Goal: Task Accomplishment & Management: Complete application form

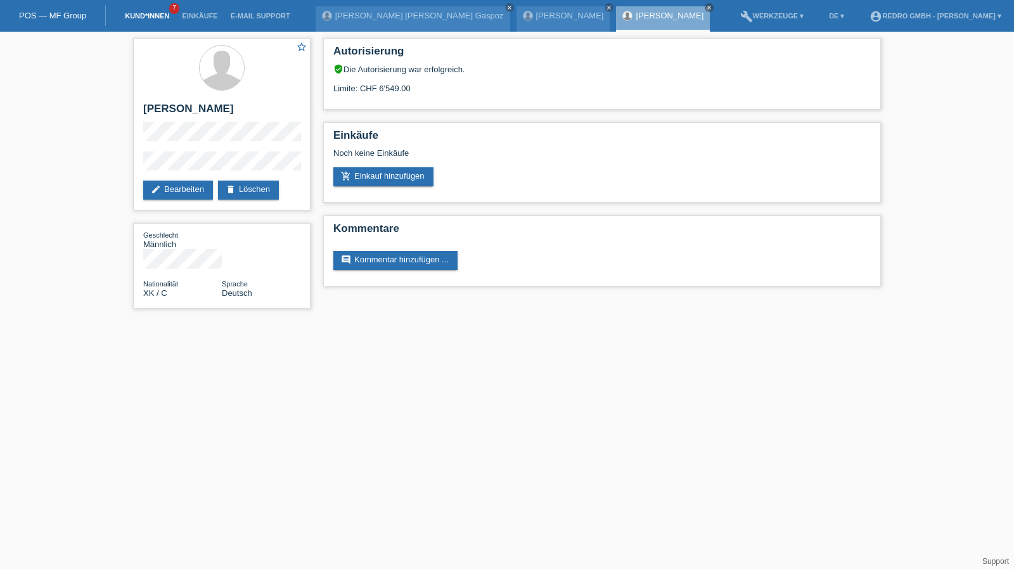
click at [159, 18] on link "Kund*innen" at bounding box center [146, 16] width 57 height 8
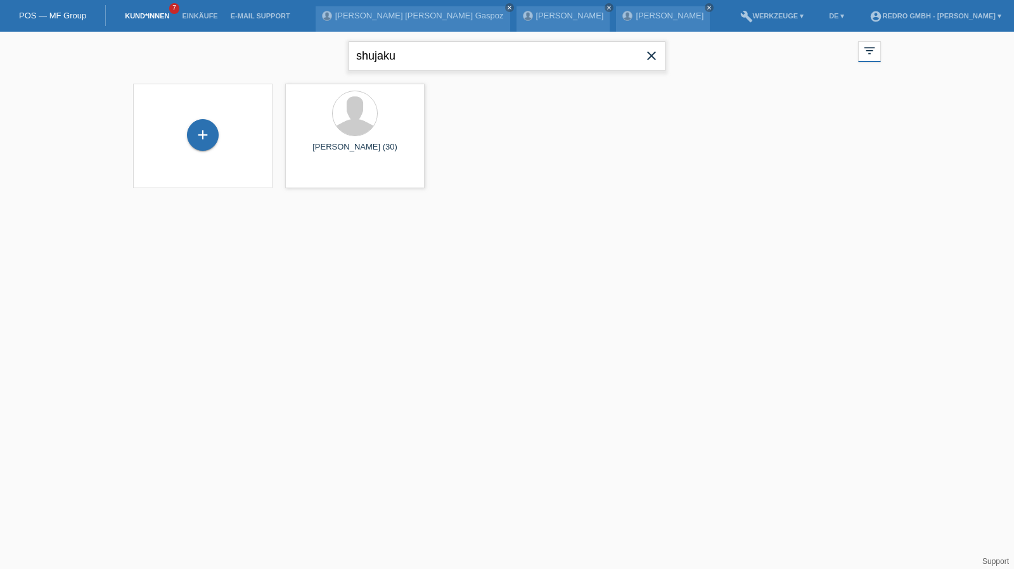
click at [434, 56] on input "shujaku" at bounding box center [506, 56] width 317 height 30
type input "zabodaev"
click at [325, 173] on span "Anzeigen" at bounding box center [321, 177] width 34 height 10
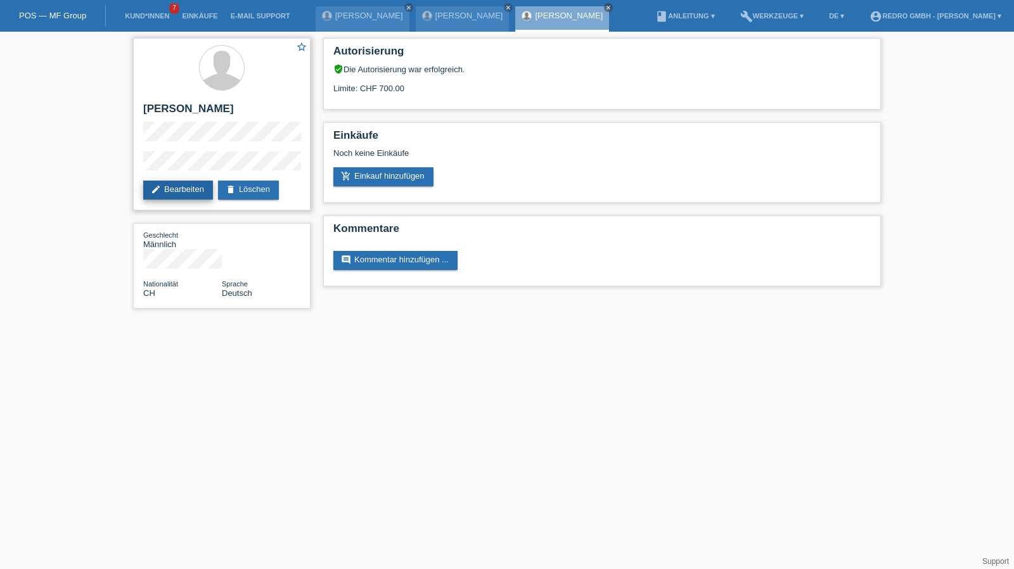
click at [170, 191] on link "edit Bearbeiten" at bounding box center [178, 190] width 70 height 19
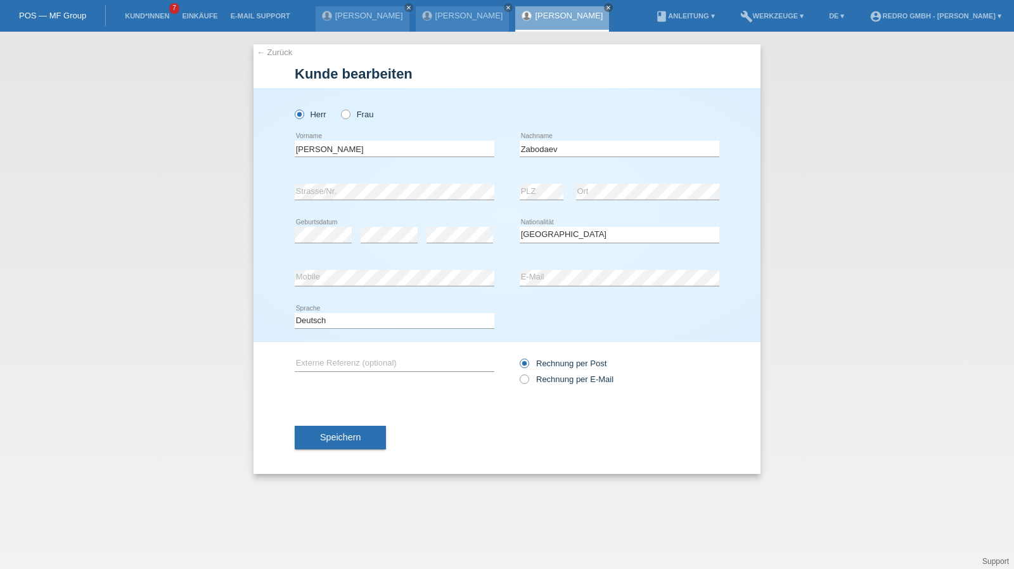
select select "CH"
click at [602, 143] on input "Zabodaev" at bounding box center [620, 149] width 200 height 16
click at [276, 53] on link "← Zurück" at bounding box center [274, 53] width 35 height 10
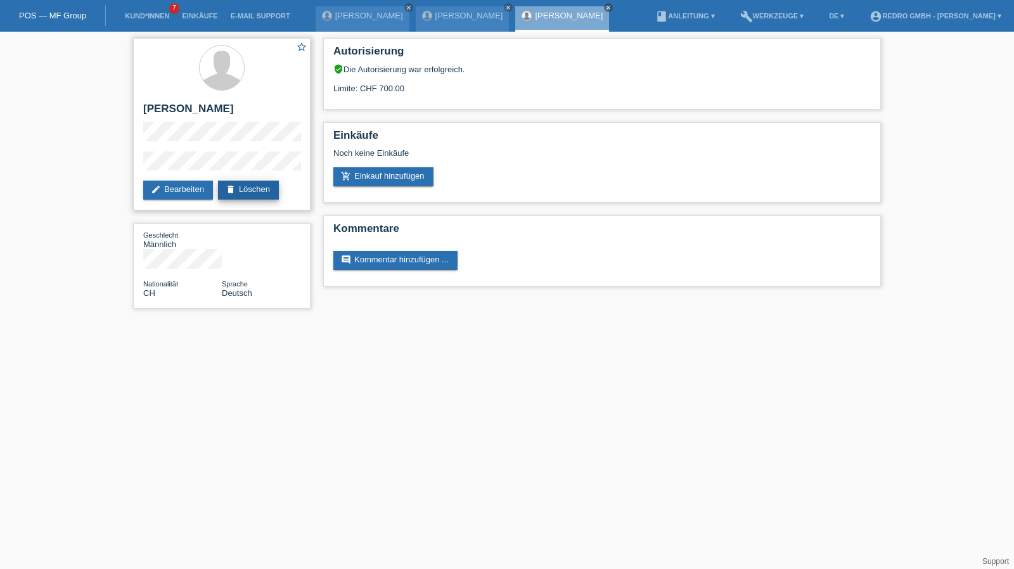
click at [265, 186] on link "delete Löschen" at bounding box center [248, 190] width 61 height 19
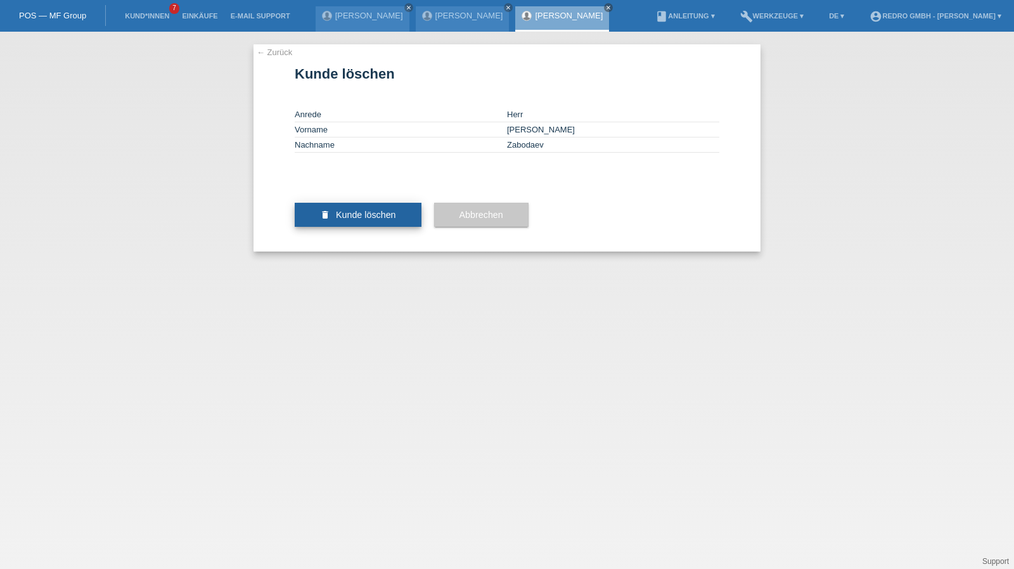
click at [376, 227] on button "delete Kunde löschen" at bounding box center [358, 215] width 127 height 24
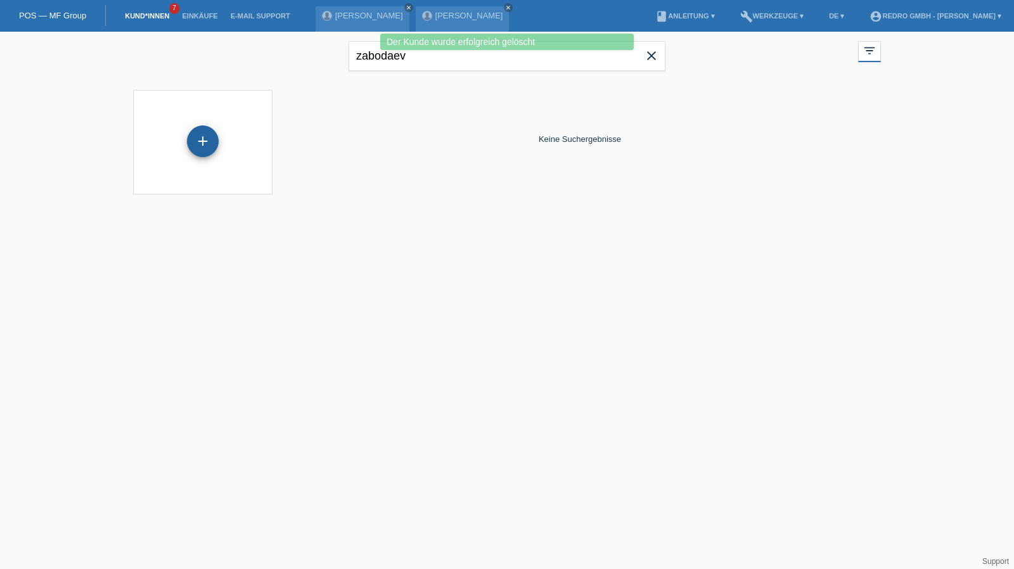
click at [210, 141] on div "+" at bounding box center [203, 141] width 32 height 32
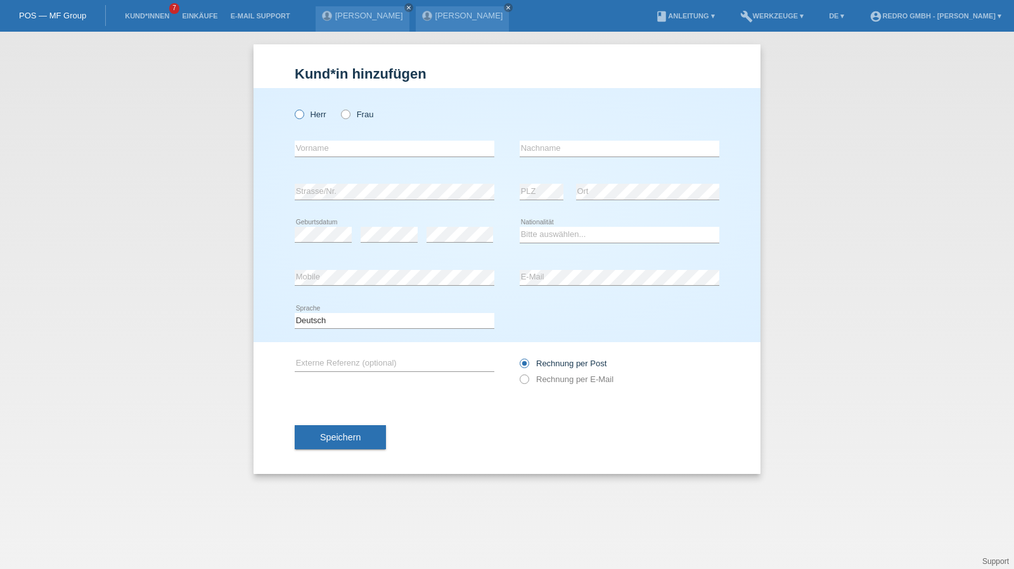
click at [316, 113] on label "Herr" at bounding box center [311, 115] width 32 height 10
click at [303, 113] on input "Herr" at bounding box center [299, 114] width 8 height 8
radio input "true"
click at [318, 146] on input "text" at bounding box center [395, 149] width 200 height 16
type input "[PERSON_NAME]"
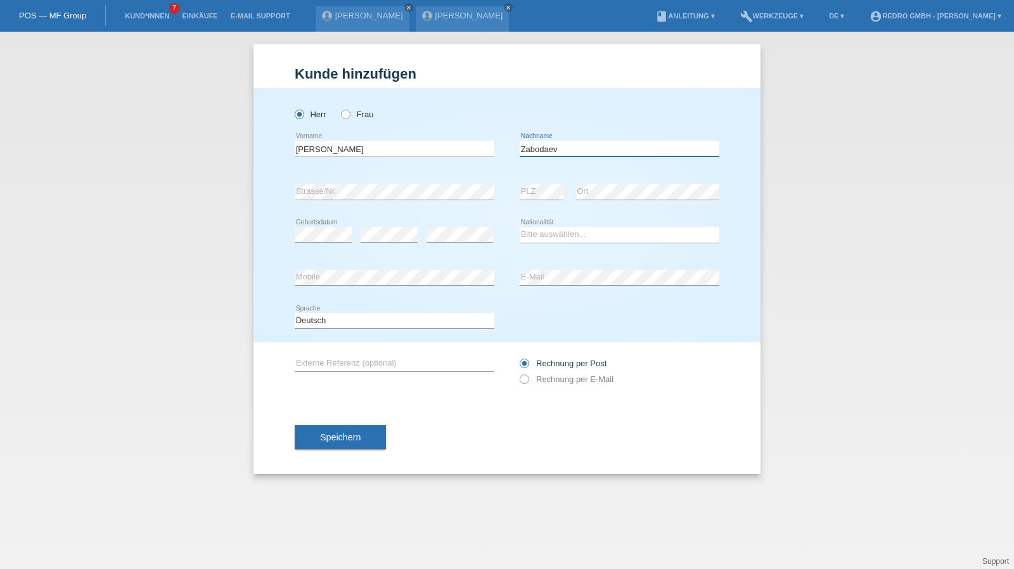
type input "Zabodaev"
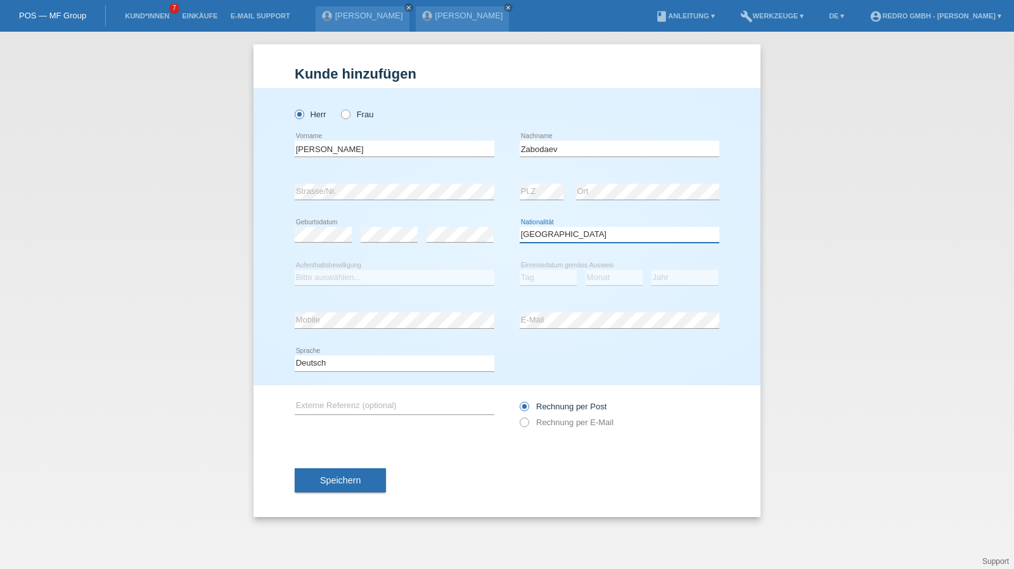
select select "RU"
select select "B"
select select "06"
select select "2022"
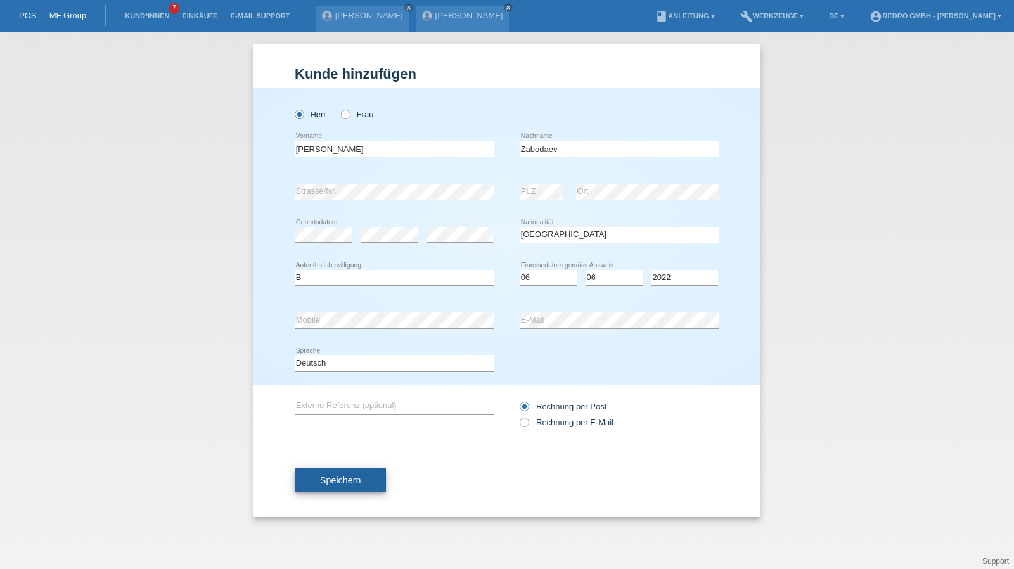
click at [347, 475] on span "Speichern" at bounding box center [340, 480] width 41 height 10
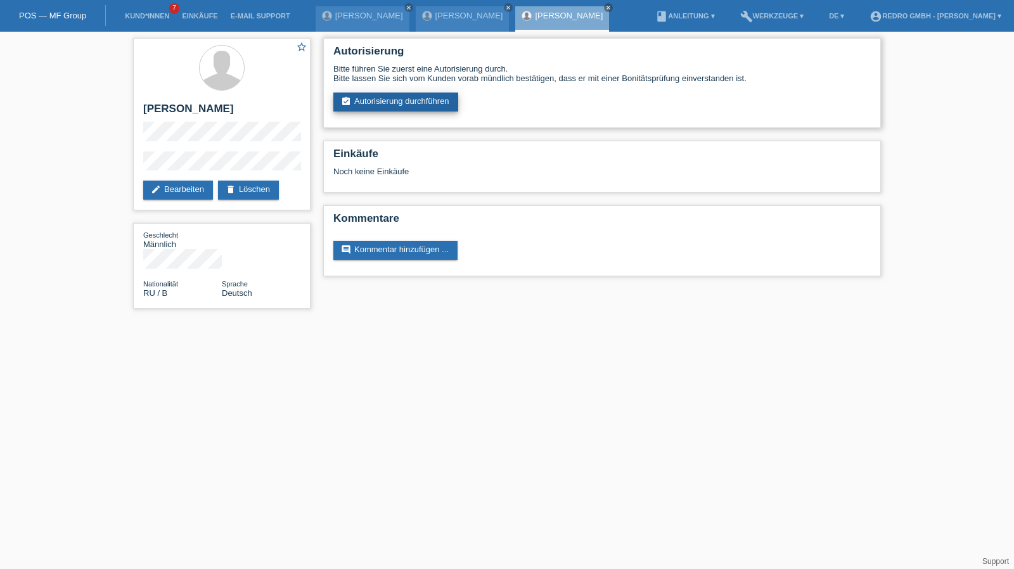
click at [381, 96] on link "assignment_turned_in Autorisierung durchführen" at bounding box center [395, 101] width 125 height 19
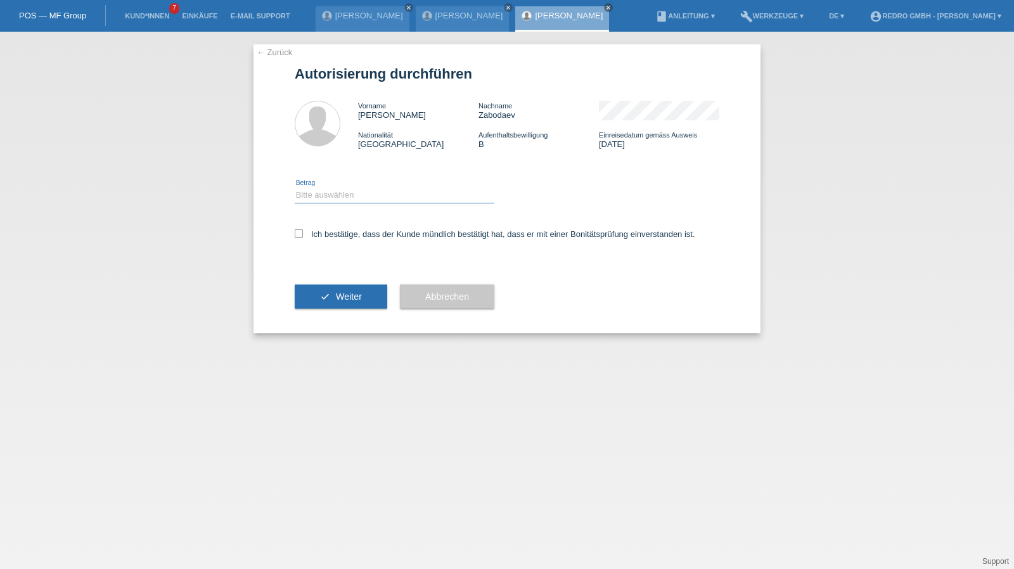
click at [314, 194] on select "Bitte auswählen CHF 1.00 - CHF 499.00 CHF 500.00 - CHF 1'999.00 CHF 2'000.00 - …" at bounding box center [395, 195] width 200 height 15
select select "1"
click at [295, 188] on select "Bitte auswählen CHF 1.00 - CHF 499.00 CHF 500.00 - CHF 1'999.00 CHF 2'000.00 - …" at bounding box center [395, 195] width 200 height 15
click at [326, 240] on div "Ich bestätige, dass der Kunde mündlich bestätigt hat, dass er mit einer Bonität…" at bounding box center [507, 238] width 424 height 43
click at [338, 235] on label "Ich bestätige, dass der Kunde mündlich bestätigt hat, dass er mit einer Bonität…" at bounding box center [495, 234] width 400 height 10
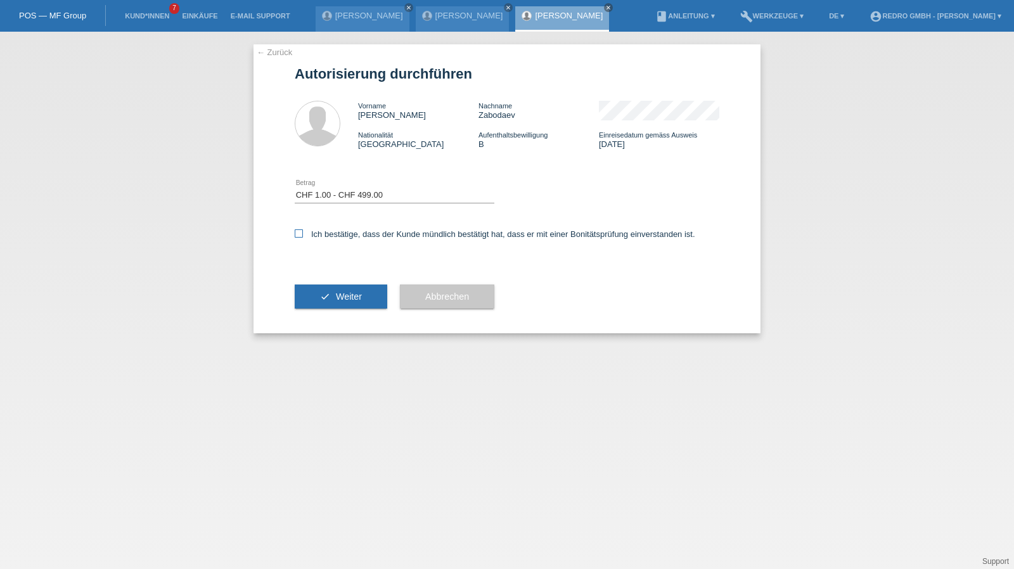
click at [303, 235] on input "Ich bestätige, dass der Kunde mündlich bestätigt hat, dass er mit einer Bonität…" at bounding box center [299, 233] width 8 height 8
checkbox input "true"
click at [321, 294] on icon "check" at bounding box center [325, 296] width 10 height 10
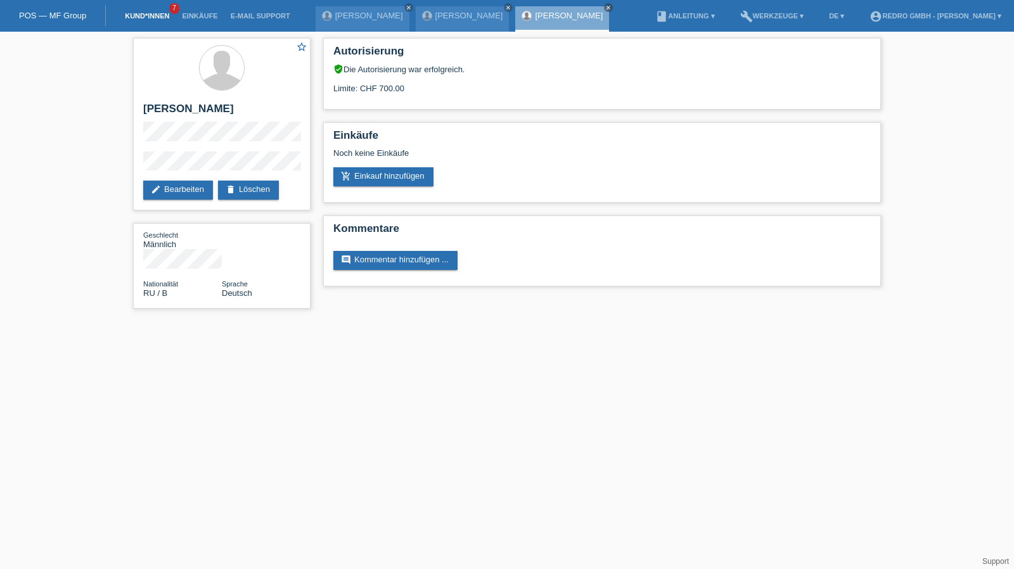
click at [147, 15] on link "Kund*innen" at bounding box center [146, 16] width 57 height 8
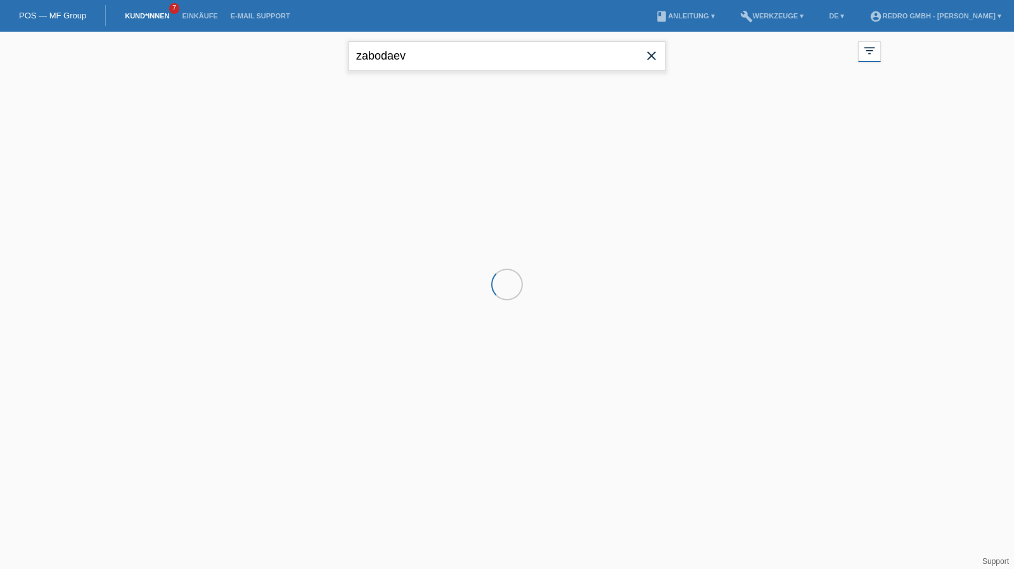
click at [447, 63] on input "zabodaev" at bounding box center [506, 56] width 317 height 30
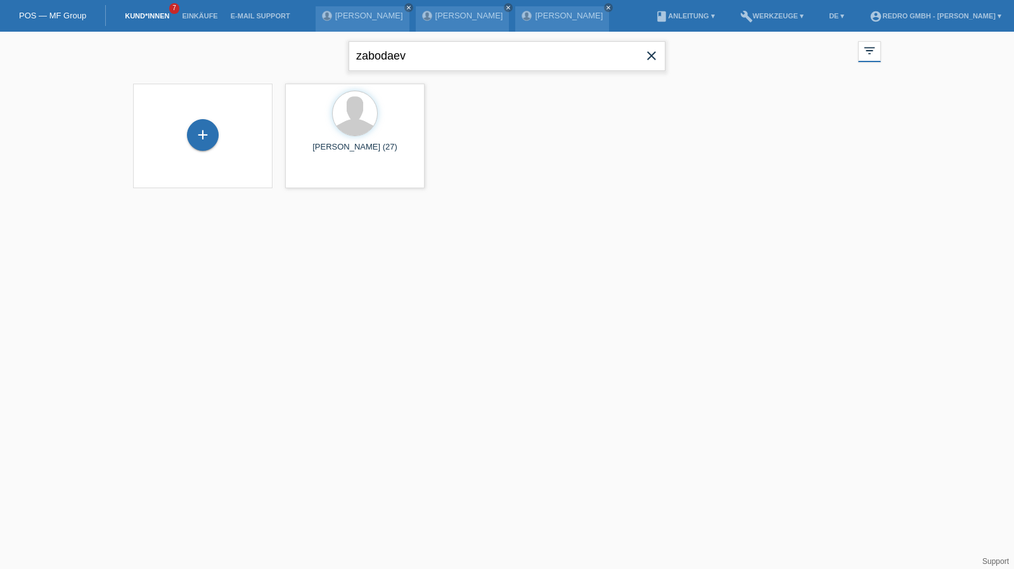
click at [447, 63] on input "zabodaev" at bounding box center [506, 56] width 317 height 30
type input "sadri"
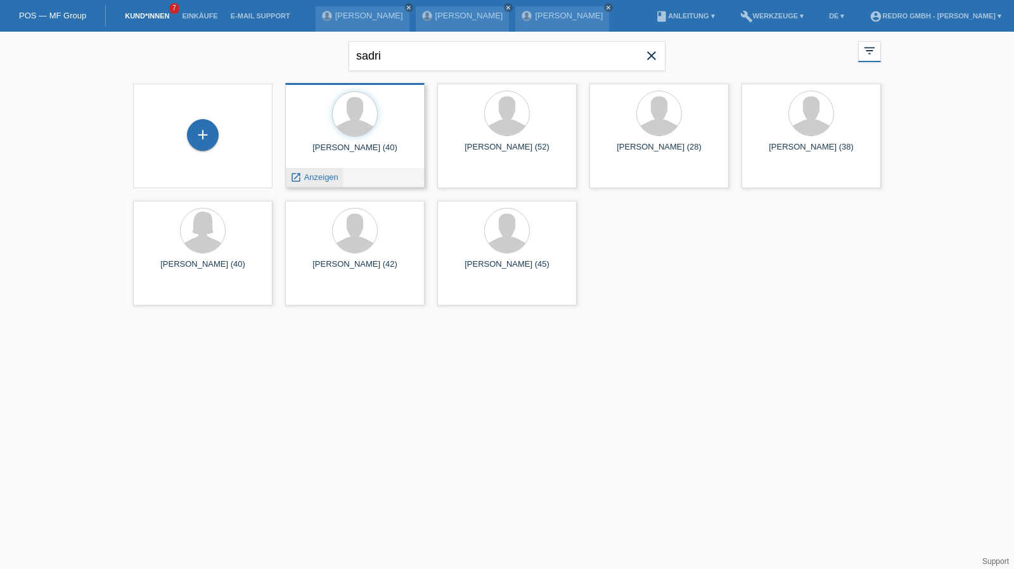
click at [322, 173] on span "Anzeigen" at bounding box center [321, 177] width 34 height 10
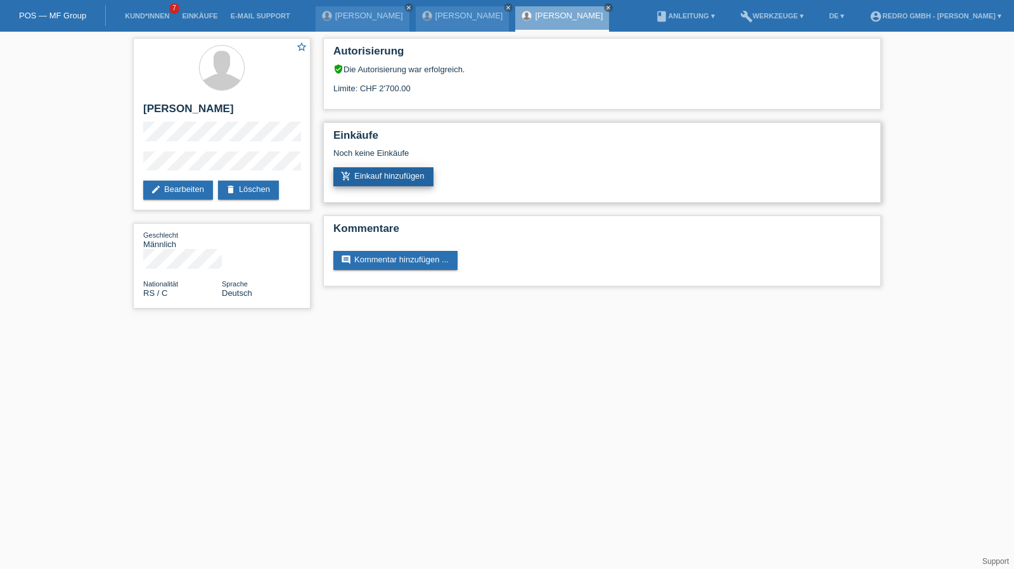
click at [409, 183] on link "add_shopping_cart Einkauf hinzufügen" at bounding box center [383, 176] width 100 height 19
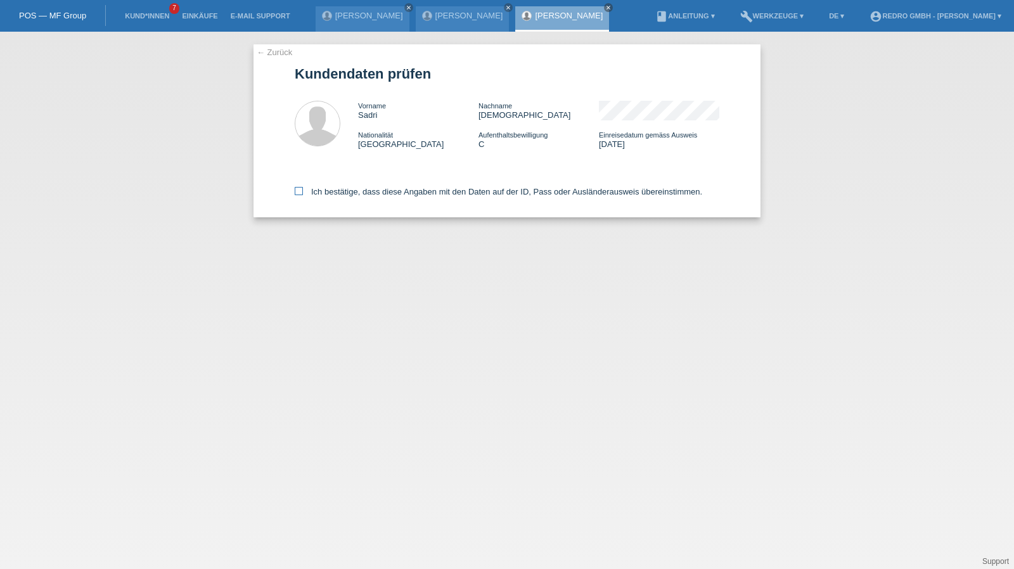
click at [333, 193] on label "Ich bestätige, dass diese Angaben mit den Daten auf der ID, Pass oder Ausländer…" at bounding box center [498, 192] width 407 height 10
click at [303, 193] on input "Ich bestätige, dass diese Angaben mit den Daten auf der ID, Pass oder Ausländer…" at bounding box center [299, 191] width 8 height 8
checkbox input "true"
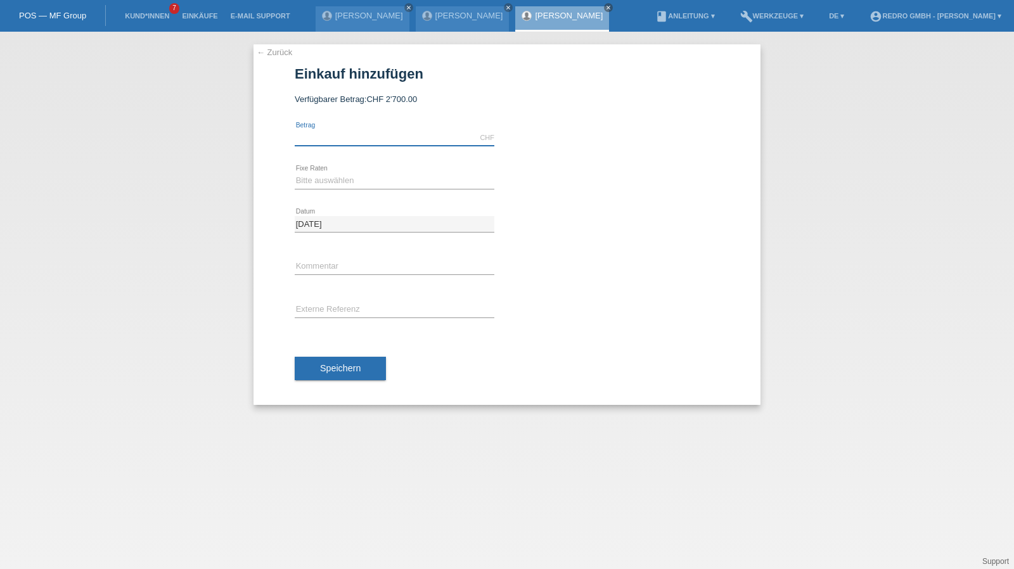
click at [355, 144] on input "text" at bounding box center [395, 138] width 200 height 16
click at [345, 139] on input "text" at bounding box center [395, 138] width 200 height 16
type input "1599.00"
click at [333, 186] on select "Bitte auswählen 6 Raten 12 Raten 24 Raten 36 Raten" at bounding box center [395, 180] width 200 height 15
select select "585"
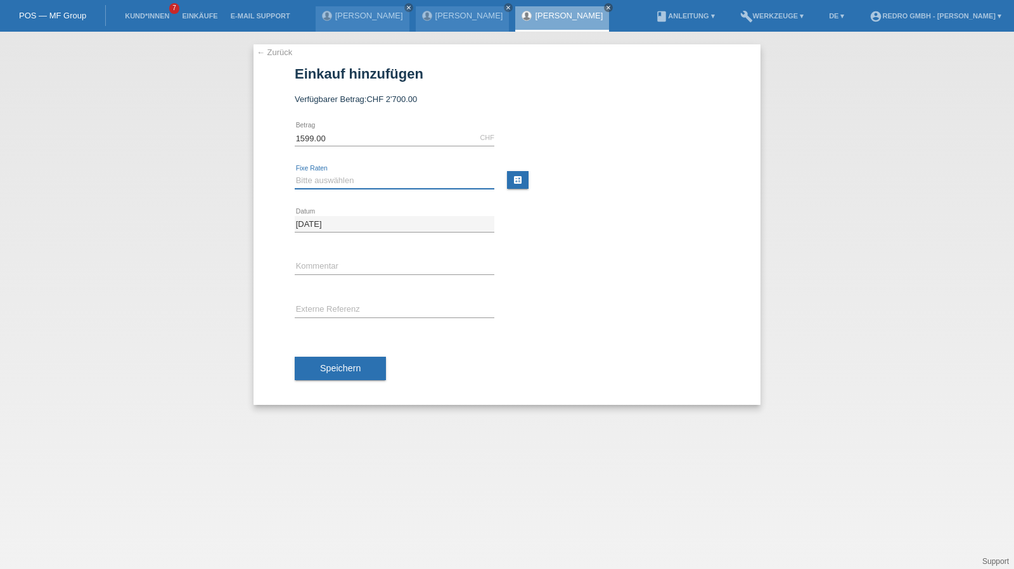
click at [295, 173] on select "Bitte auswählen 6 Raten 12 Raten 24 Raten 36 Raten" at bounding box center [395, 180] width 200 height 15
click at [316, 264] on input "text" at bounding box center [395, 267] width 200 height 16
type input "115025"
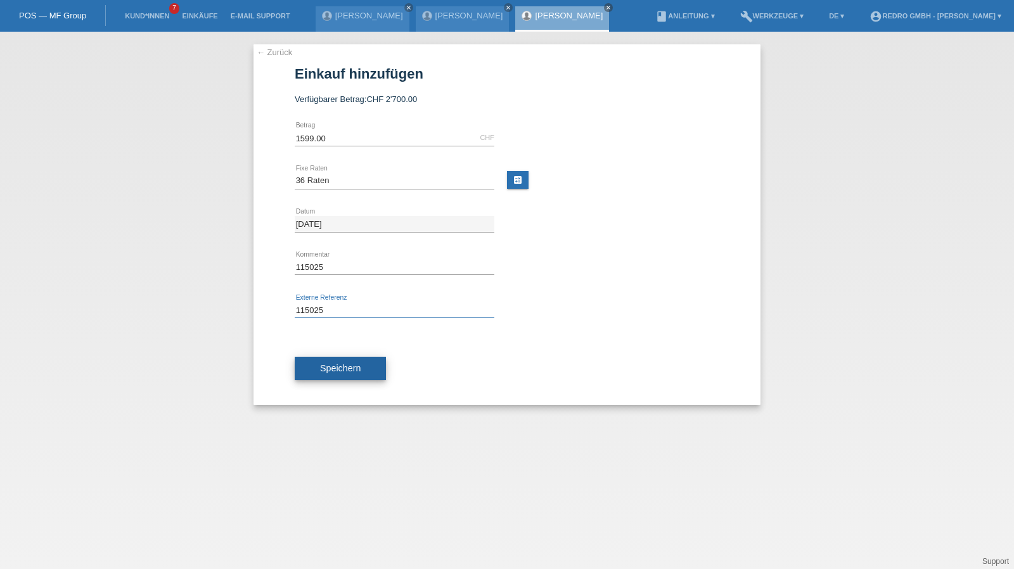
type input "115025"
click at [343, 376] on button "Speichern" at bounding box center [340, 369] width 91 height 24
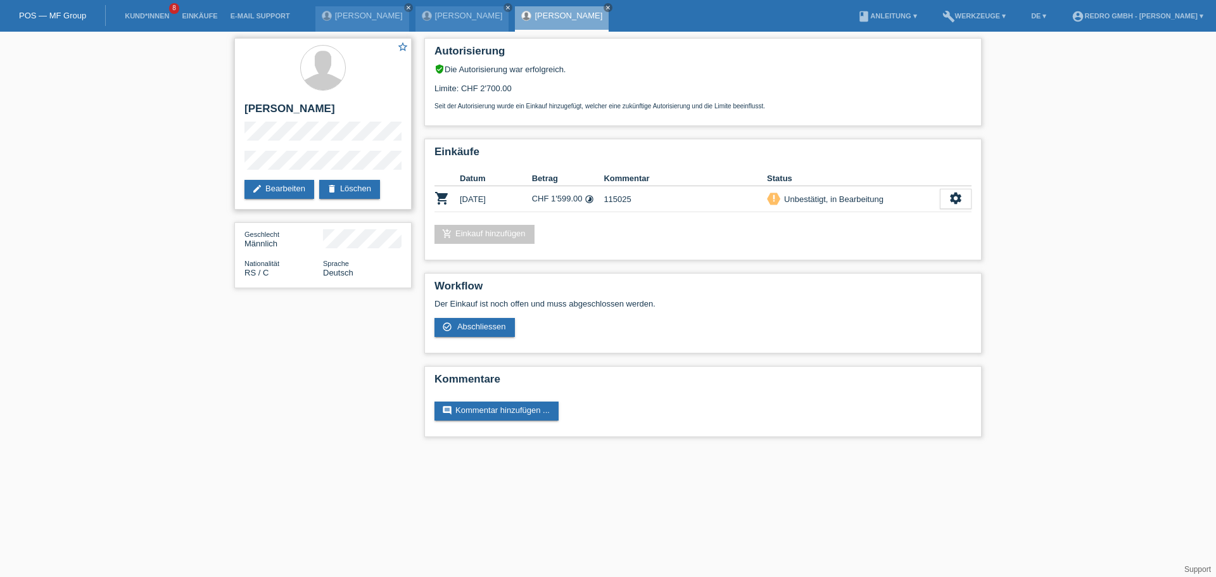
click at [241, 169] on div "star_border Sadri Ismaili edit Bearbeiten delete Löschen" at bounding box center [322, 124] width 177 height 172
click at [273, 111] on h2 "Sadri Ismaili" at bounding box center [323, 112] width 157 height 19
copy div "Sadri Ismaili"
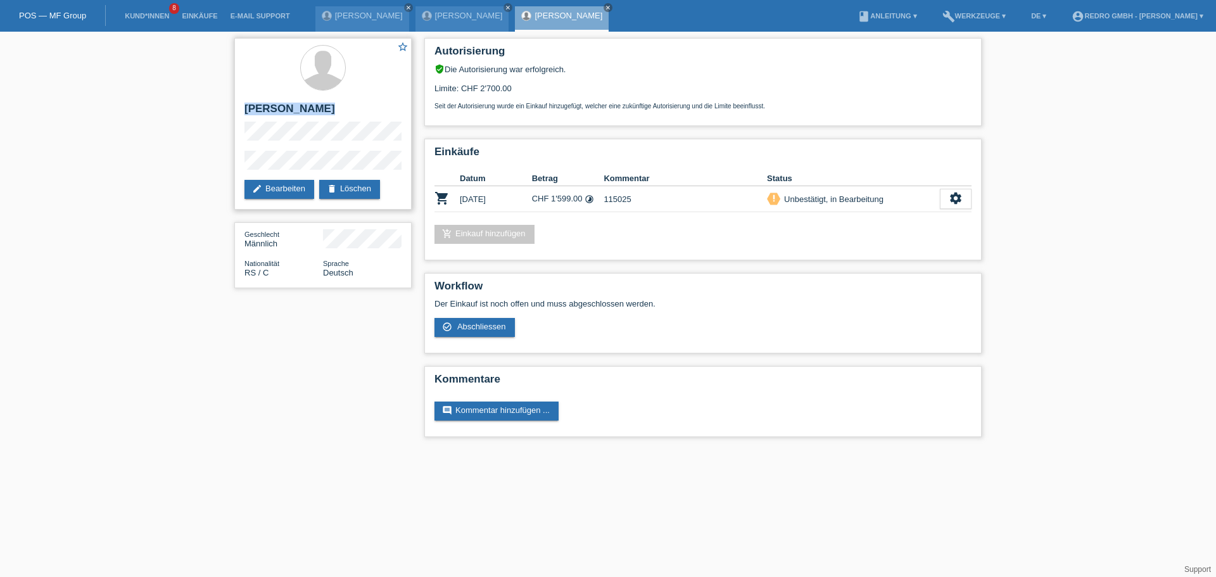
click at [282, 111] on h2 "Sadri Ismaili" at bounding box center [323, 112] width 157 height 19
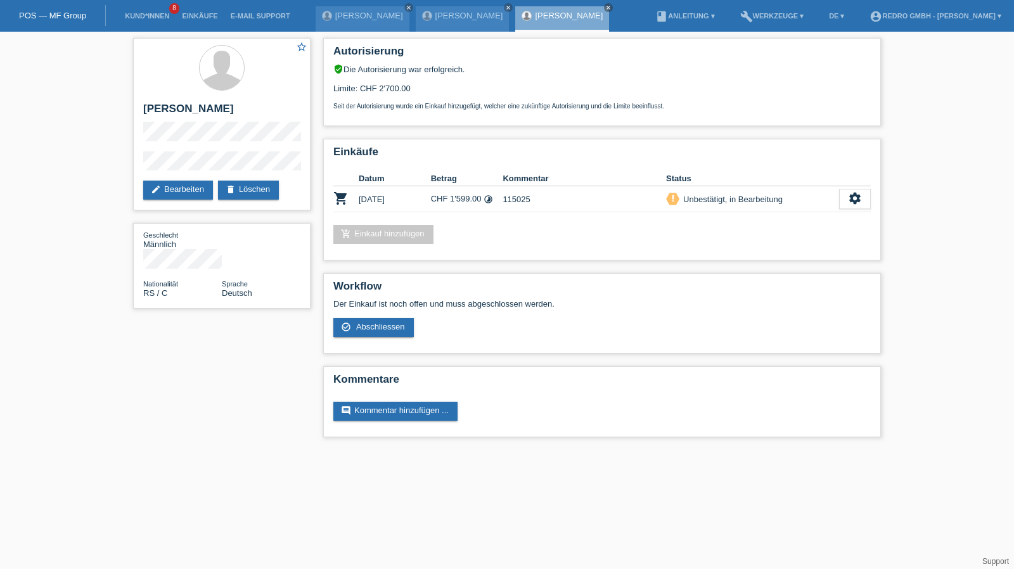
click at [155, 11] on li "Kund*innen 8" at bounding box center [146, 16] width 57 height 32
click at [151, 15] on link "Kund*innen" at bounding box center [146, 16] width 57 height 8
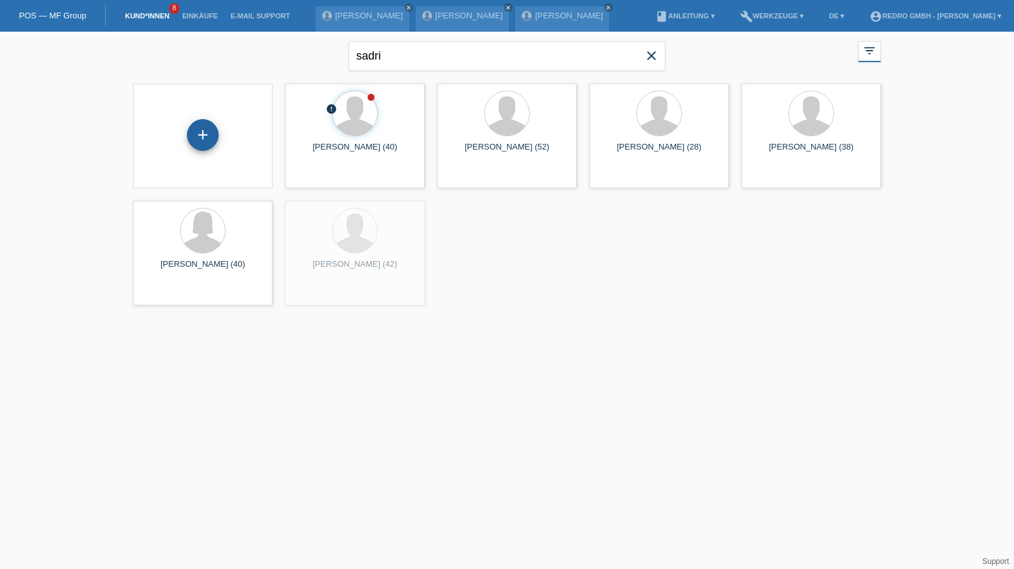
click at [201, 125] on div "+" at bounding box center [203, 135] width 32 height 32
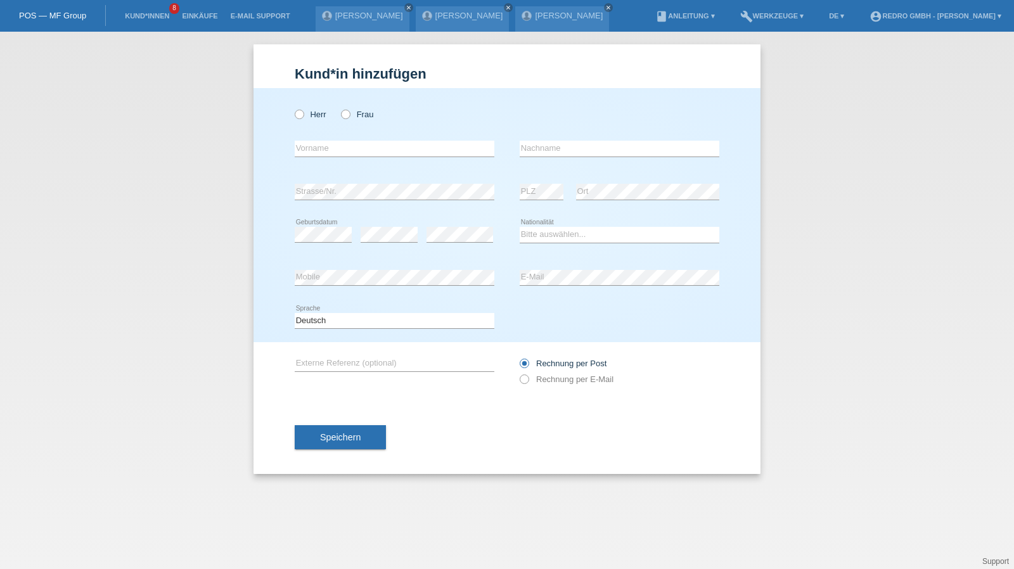
click at [362, 117] on label "Frau" at bounding box center [357, 115] width 32 height 10
click at [349, 117] on input "Frau" at bounding box center [345, 114] width 8 height 8
radio input "true"
click at [345, 147] on input "text" at bounding box center [395, 149] width 200 height 16
type input "Ermira"
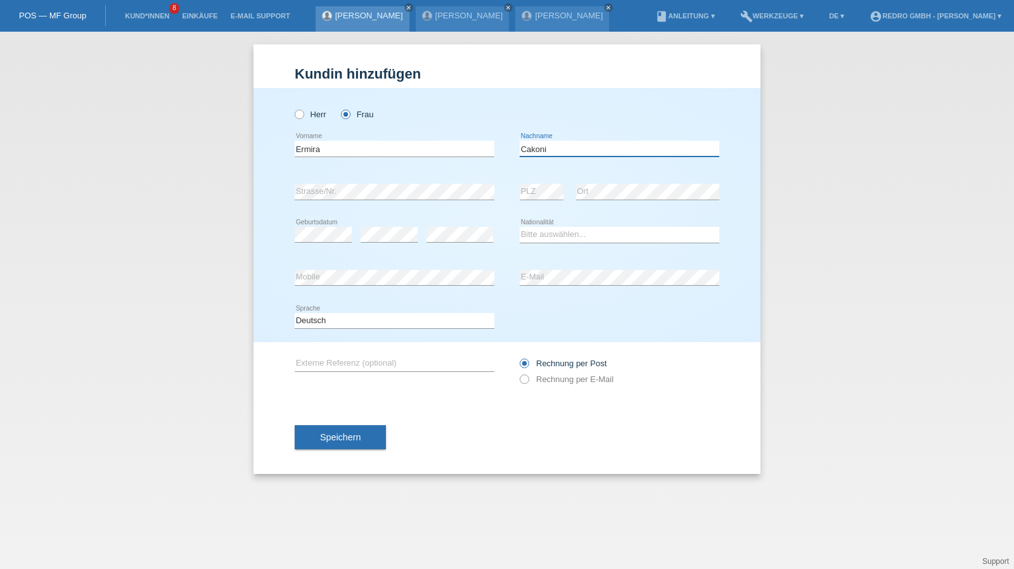
type input "Cakoni"
select select "IT"
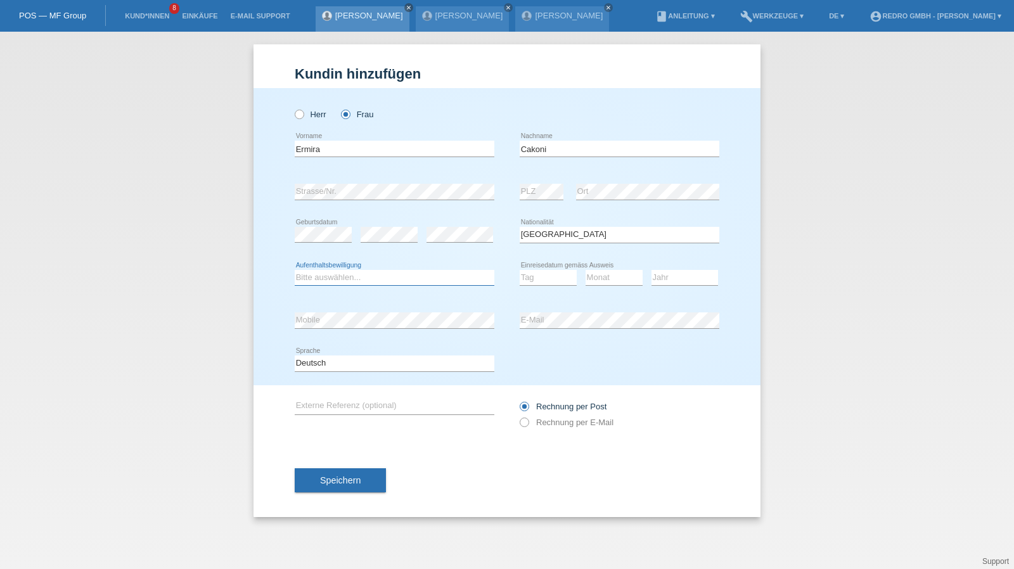
select select "B"
select select "31"
select select "10"
select select "2021"
click at [329, 469] on button "Speichern" at bounding box center [340, 480] width 91 height 24
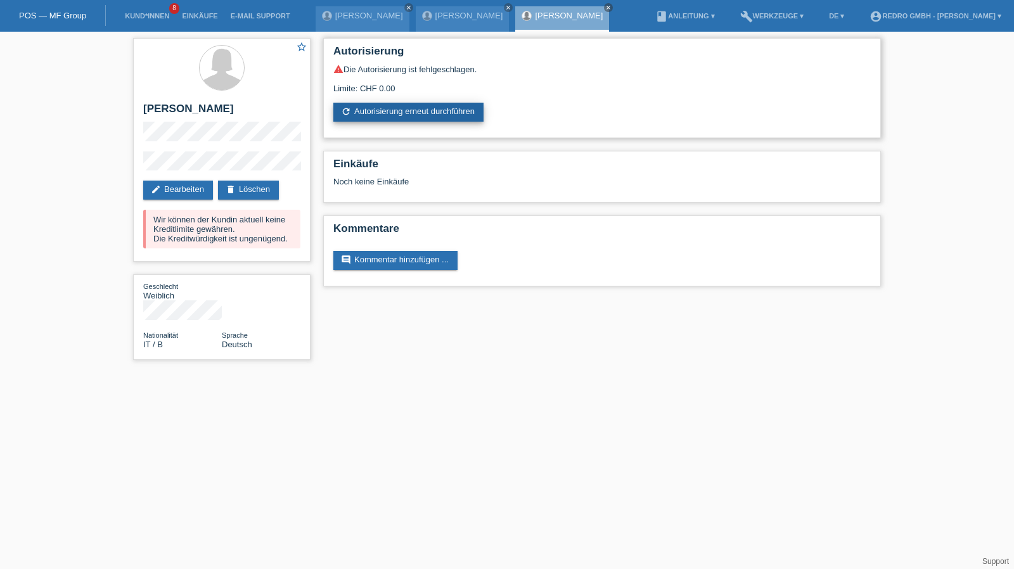
click at [395, 112] on link "refresh Autorisierung erneut durchführen" at bounding box center [408, 112] width 150 height 19
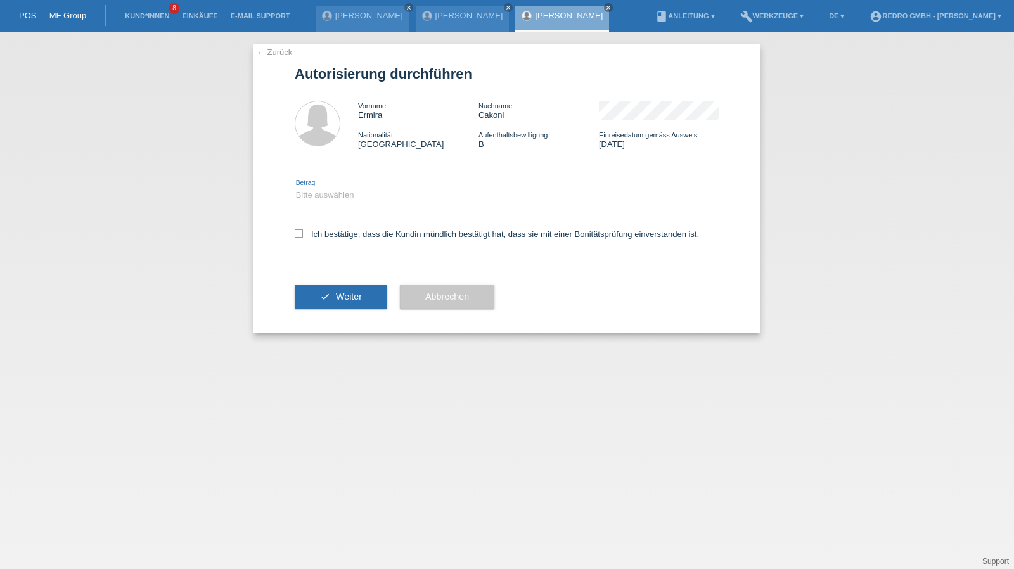
click at [341, 193] on select "Bitte auswählen CHF 1.00 - CHF 499.00 CHF 500.00 - CHF 1'999.00 CHF 2'000.00 - …" at bounding box center [395, 195] width 200 height 15
select select "1"
click at [295, 188] on select "Bitte auswählen CHF 1.00 - CHF 499.00 CHF 500.00 - CHF 1'999.00 CHF 2'000.00 - …" at bounding box center [395, 195] width 200 height 15
click at [319, 235] on label "Ich bestätige, dass die Kundin mündlich bestätigt hat, dass sie mit einer Bonit…" at bounding box center [497, 234] width 404 height 10
click at [303, 235] on input "Ich bestätige, dass die Kundin mündlich bestätigt hat, dass sie mit einer Bonit…" at bounding box center [299, 233] width 8 height 8
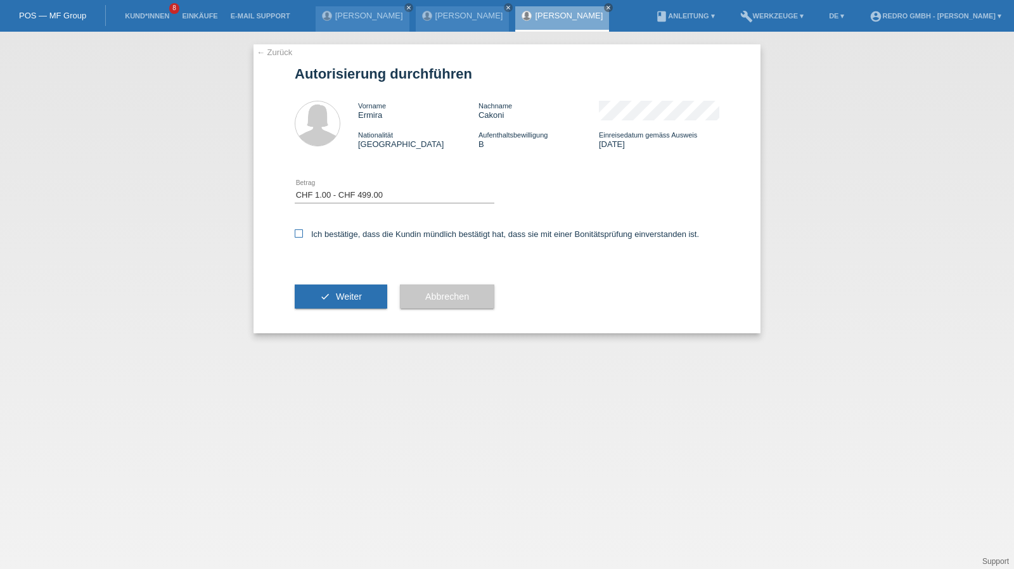
checkbox input "true"
click at [325, 298] on icon "check" at bounding box center [325, 296] width 10 height 10
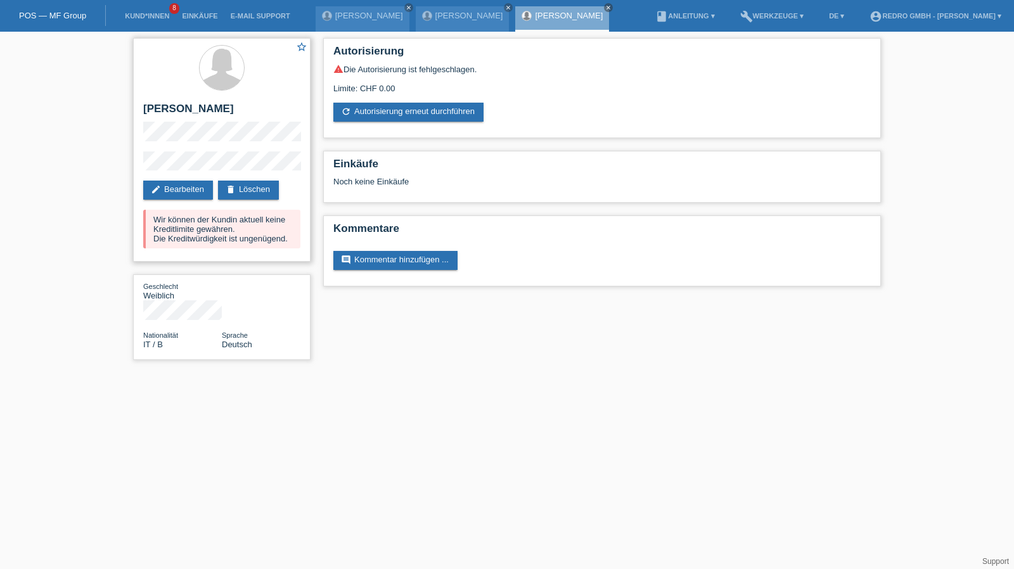
click at [184, 113] on h2 "[PERSON_NAME]" at bounding box center [221, 112] width 157 height 19
copy div "[PERSON_NAME]"
click at [160, 149] on div "star_border Ermira Cakoni edit Bearbeiten delete Löschen Wir können der Kundin …" at bounding box center [221, 150] width 177 height 224
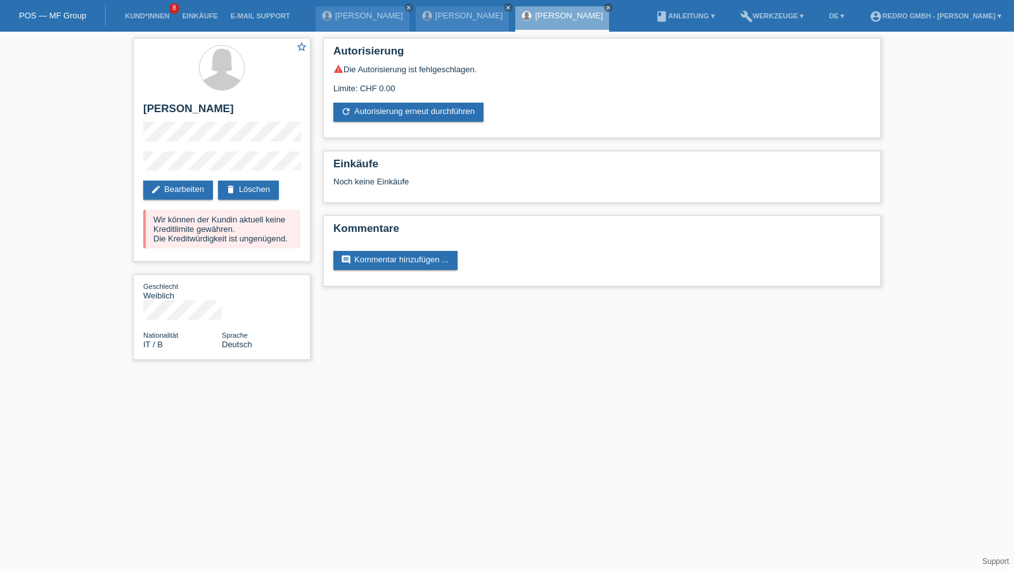
click at [128, 165] on div "star_border Ermira Cakoni edit Bearbeiten delete Löschen Wir können der Kundin …" at bounding box center [222, 202] width 190 height 341
click at [124, 16] on link "Kund*innen" at bounding box center [146, 16] width 57 height 8
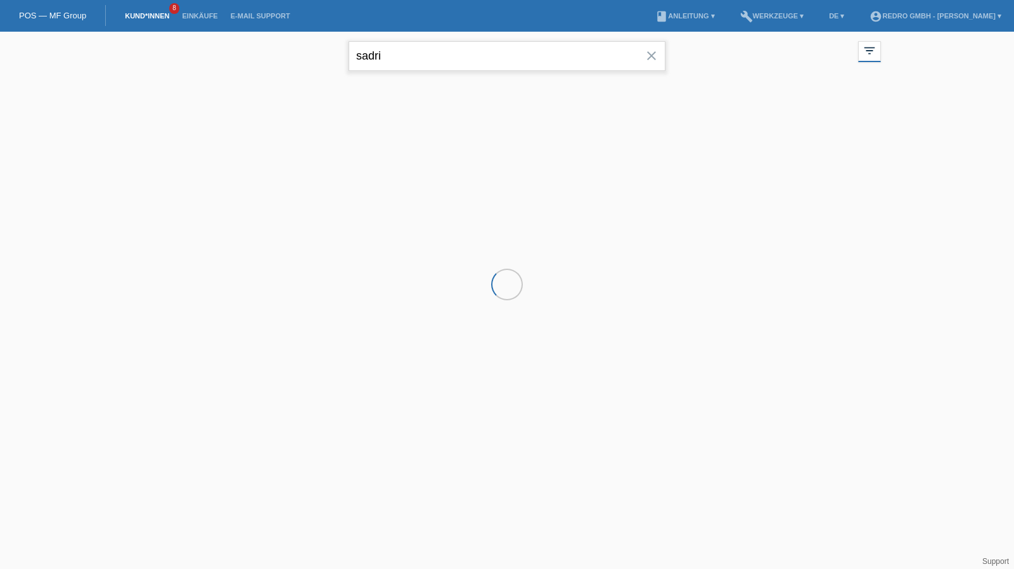
click at [490, 54] on input "sadri" at bounding box center [506, 56] width 317 height 30
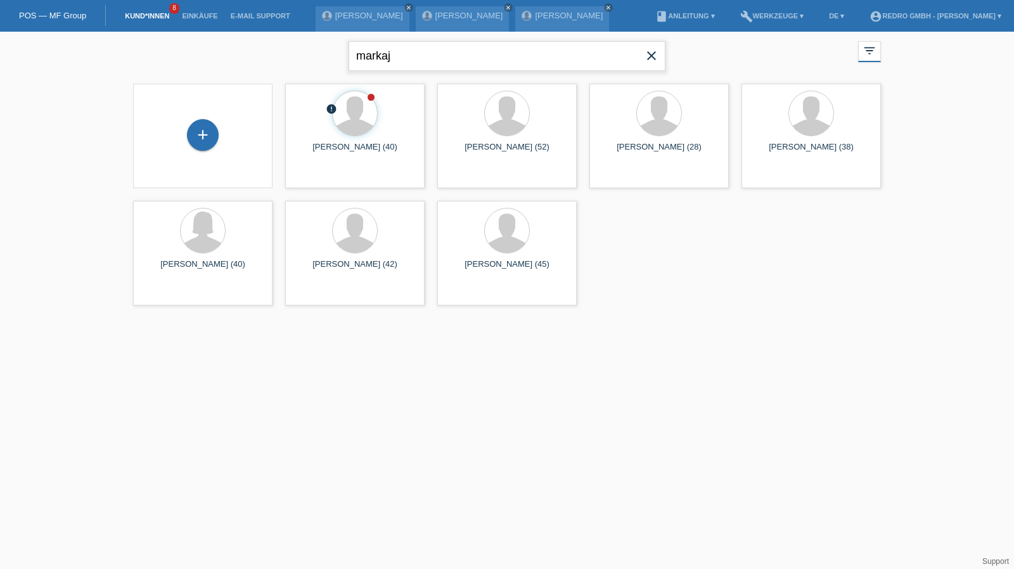
type input "markaj"
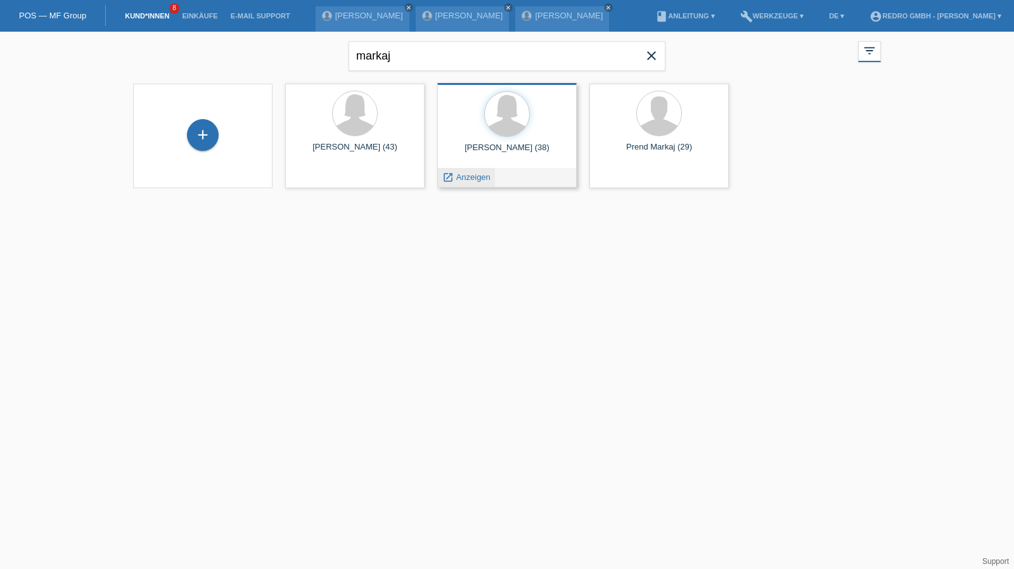
click at [473, 174] on span "Anzeigen" at bounding box center [473, 177] width 34 height 10
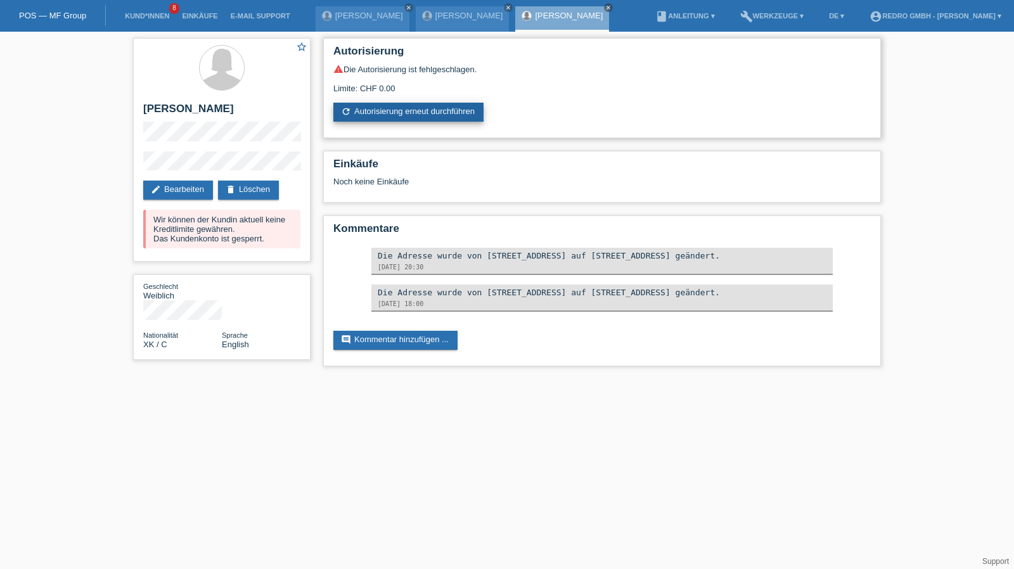
click at [393, 113] on link "refresh Autorisierung erneut durchführen" at bounding box center [408, 112] width 150 height 19
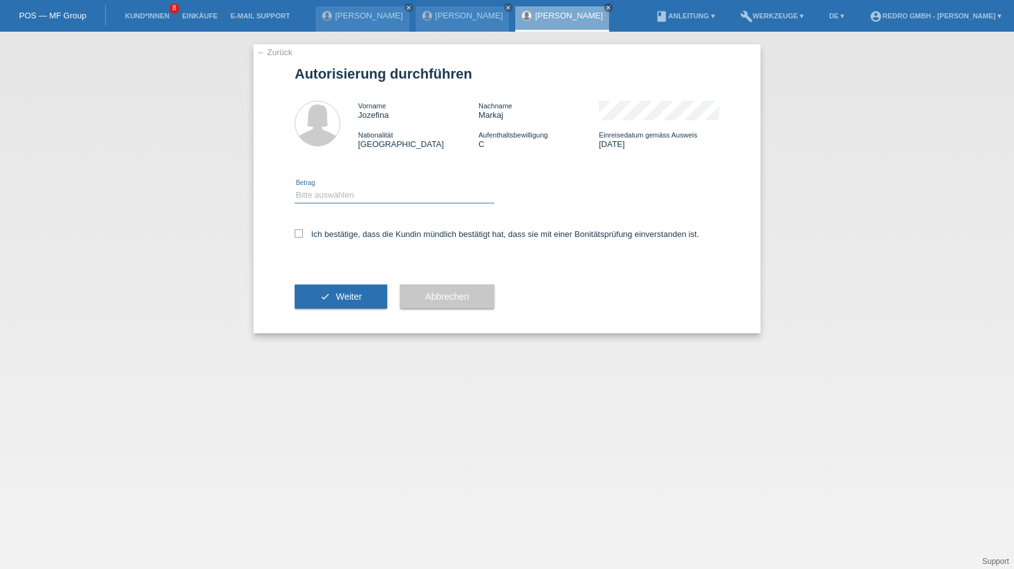
click at [338, 195] on select "Bitte auswählen CHF 1.00 - CHF 499.00 CHF 500.00 - CHF 1'999.00 CHF 2'000.00 - …" at bounding box center [395, 195] width 200 height 15
select select "1"
click at [295, 188] on select "Bitte auswählen CHF 1.00 - CHF 499.00 CHF 500.00 - CHF 1'999.00 CHF 2'000.00 - …" at bounding box center [395, 195] width 200 height 15
click at [314, 234] on label "Ich bestätige, dass die Kundin mündlich bestätigt hat, dass sie mit einer Bonit…" at bounding box center [497, 234] width 404 height 10
click at [303, 234] on input "Ich bestätige, dass die Kundin mündlich bestätigt hat, dass sie mit einer Bonit…" at bounding box center [299, 233] width 8 height 8
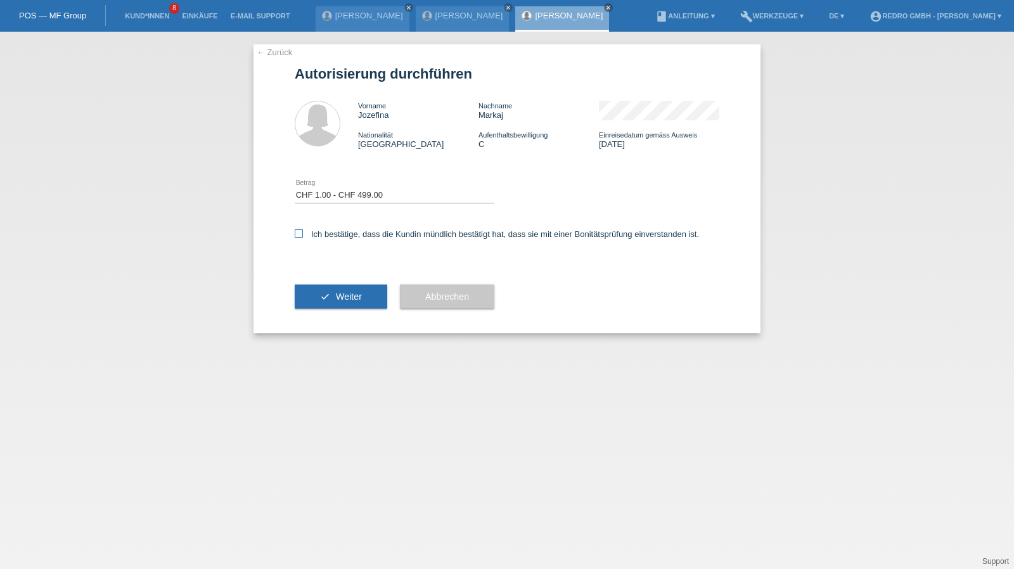
checkbox input "true"
click at [316, 287] on button "check Weiter" at bounding box center [341, 296] width 92 height 24
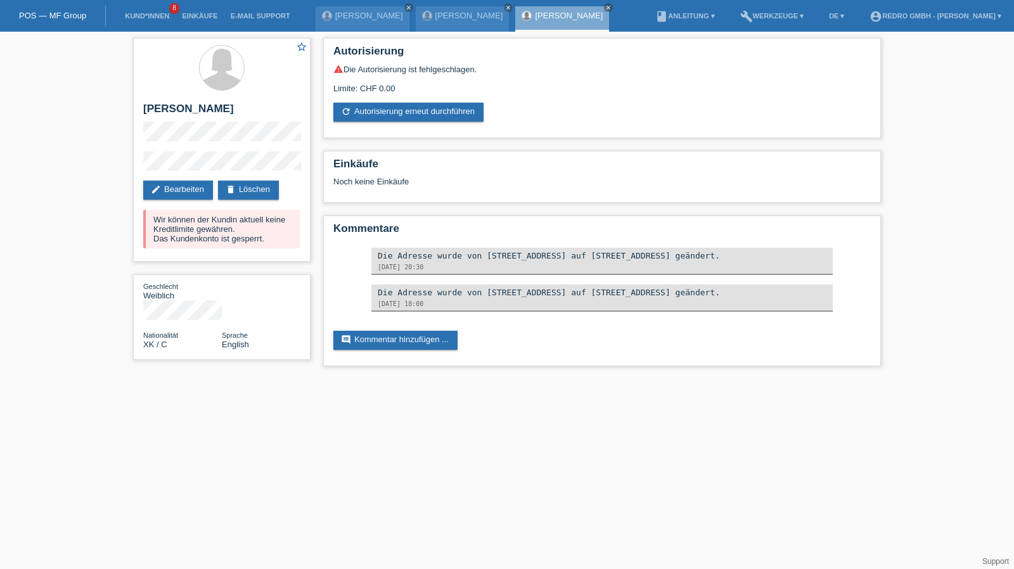
click at [145, 21] on li "Kund*innen 8" at bounding box center [146, 16] width 57 height 32
click at [145, 18] on link "Kund*innen" at bounding box center [146, 16] width 57 height 8
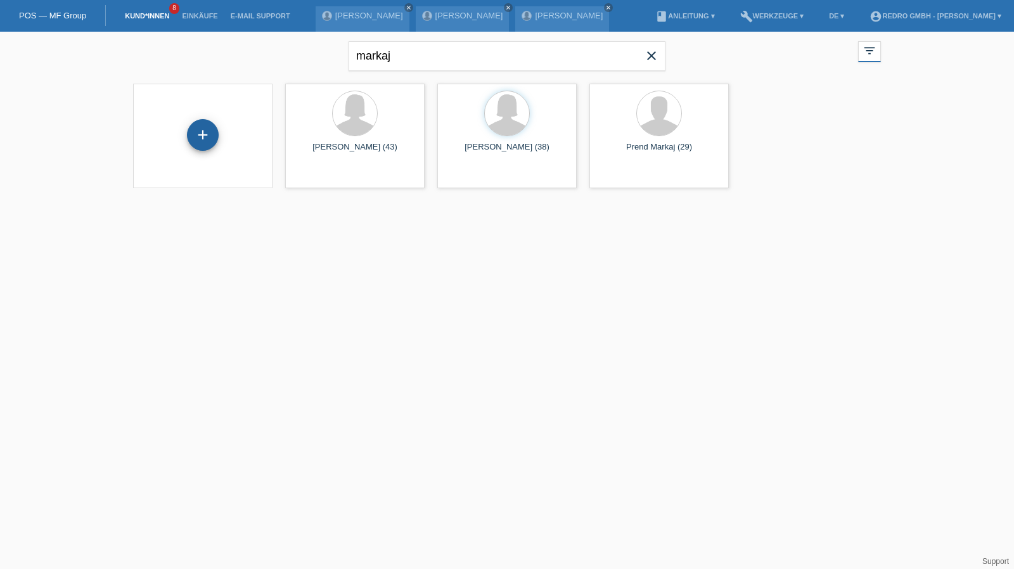
click at [199, 131] on div "+" at bounding box center [203, 135] width 32 height 32
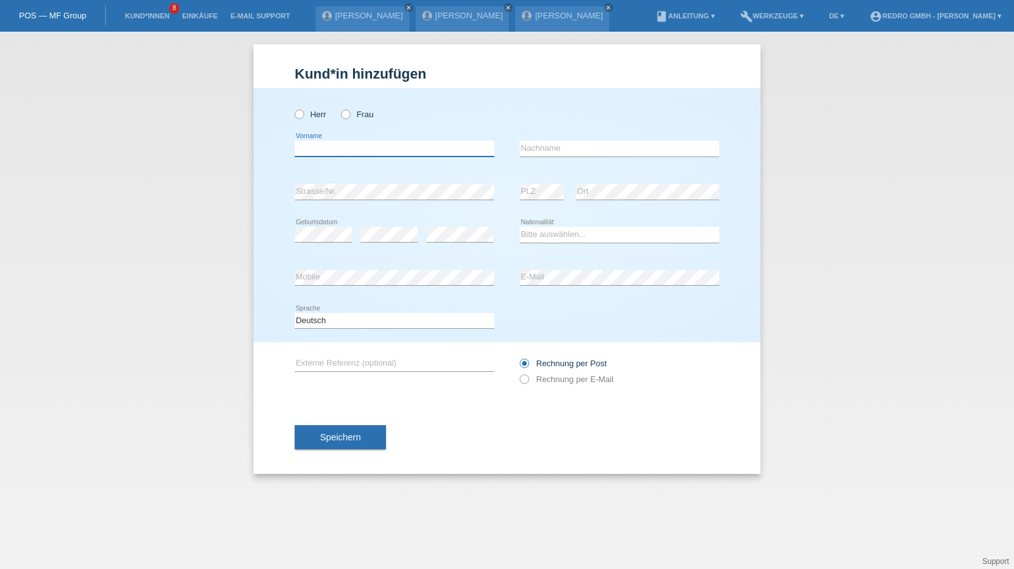
click at [338, 151] on input "text" at bounding box center [395, 149] width 200 height 16
paste input "[PERSON_NAME]"
click at [362, 151] on input "[PERSON_NAME]" at bounding box center [395, 149] width 200 height 16
type input "[PERSON_NAME]"
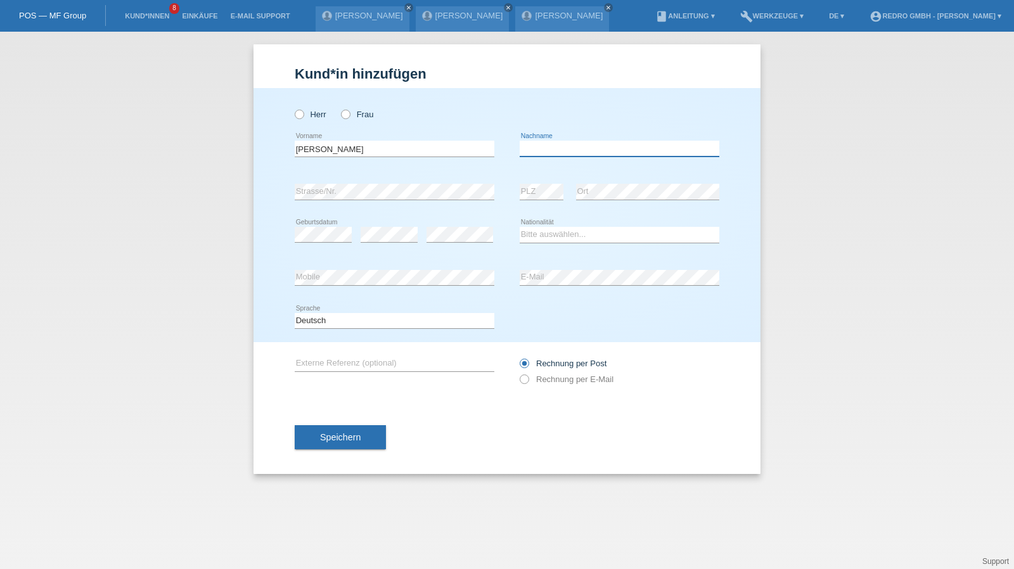
paste input "Popa"
type input "Popa"
click at [309, 112] on label "Herr" at bounding box center [311, 115] width 32 height 10
click at [303, 112] on input "Herr" at bounding box center [299, 114] width 8 height 8
radio input "true"
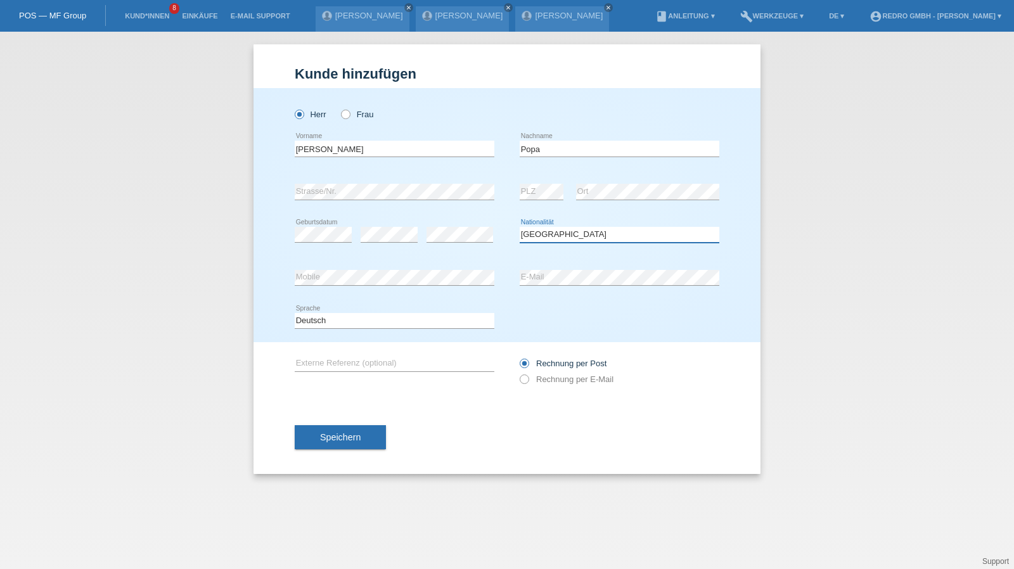
select select "HU"
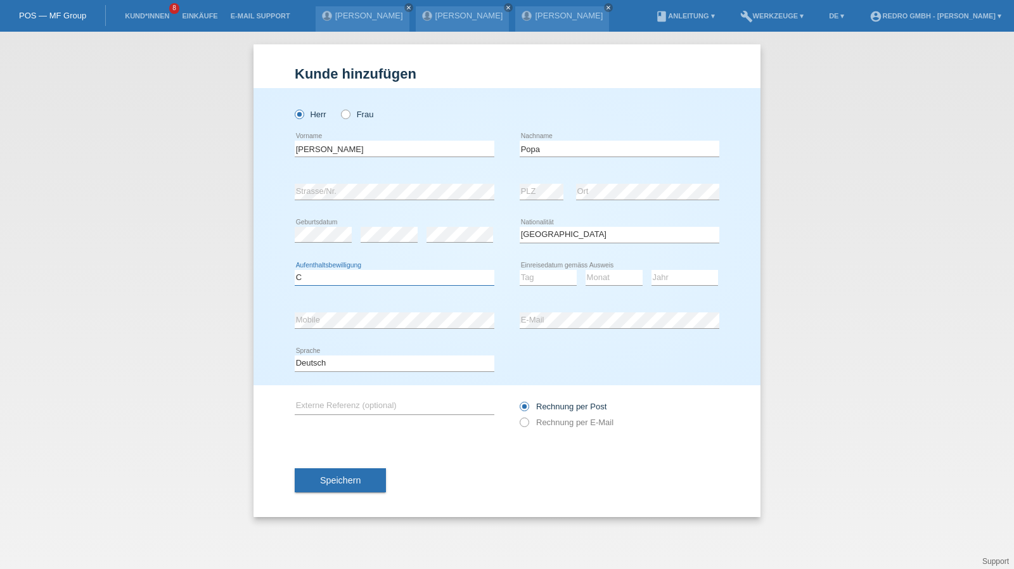
select select "B"
select select "02"
select select "01"
select select "2020"
click at [333, 472] on button "Speichern" at bounding box center [340, 480] width 91 height 24
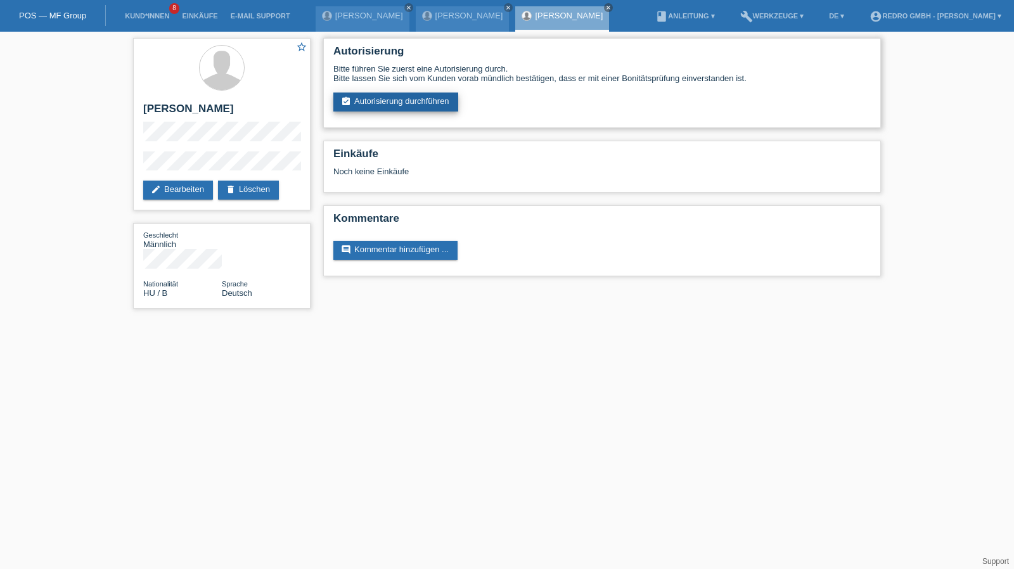
click at [409, 102] on link "assignment_turned_in Autorisierung durchführen" at bounding box center [395, 101] width 125 height 19
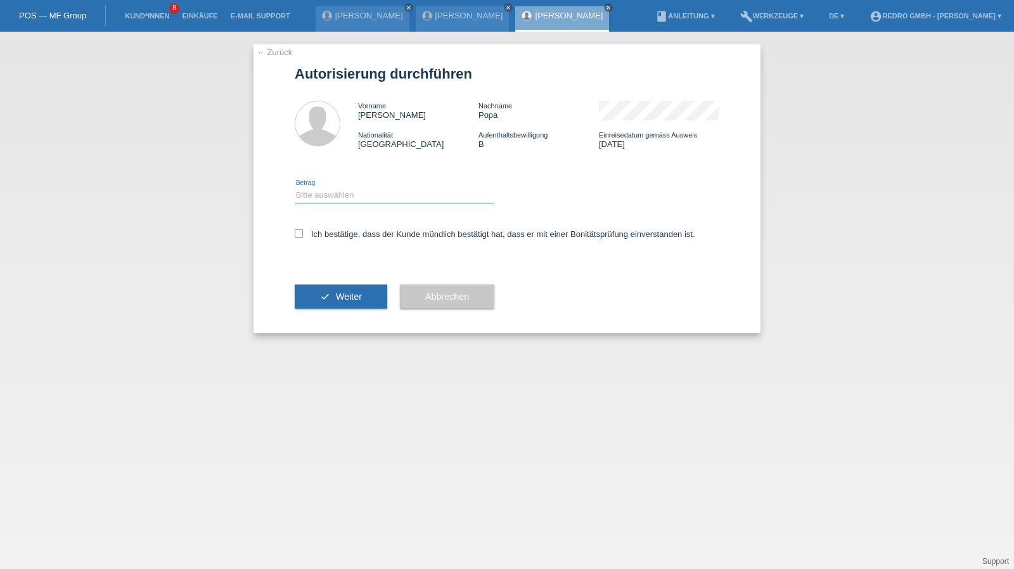
drag, startPoint x: 348, startPoint y: 194, endPoint x: 344, endPoint y: 201, distance: 7.9
click at [348, 194] on select "Bitte auswählen CHF 1.00 - CHF 499.00 CHF 500.00 - CHF 1'999.00 CHF 2'000.00 - …" at bounding box center [395, 195] width 200 height 15
select select "1"
click at [295, 188] on select "Bitte auswählen CHF 1.00 - CHF 499.00 CHF 500.00 - CHF 1'999.00 CHF 2'000.00 - …" at bounding box center [395, 195] width 200 height 15
click at [328, 231] on label "Ich bestätige, dass der Kunde mündlich bestätigt hat, dass er mit einer Bonität…" at bounding box center [495, 234] width 400 height 10
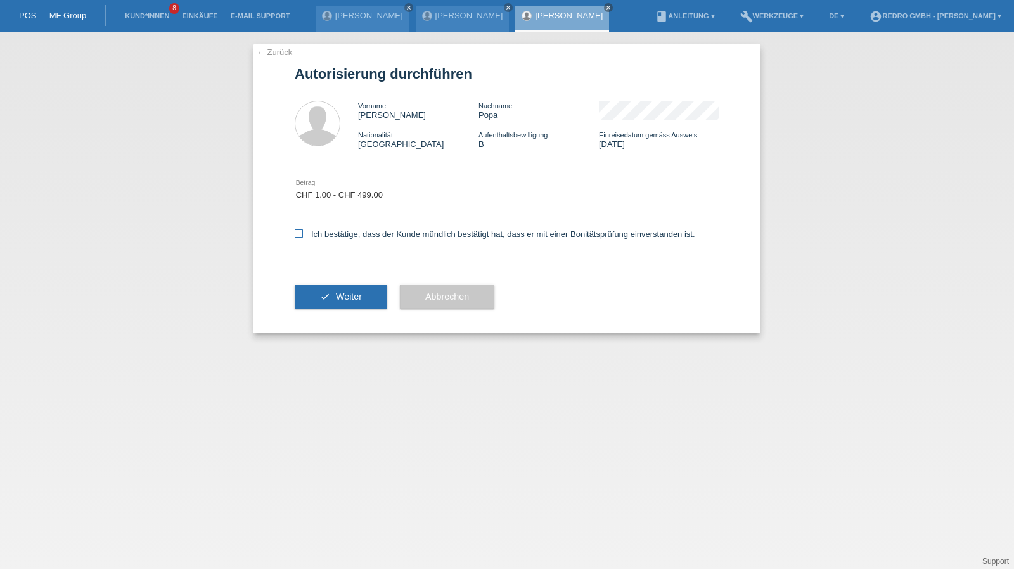
click at [303, 231] on input "Ich bestätige, dass der Kunde mündlich bestätigt hat, dass er mit einer Bonität…" at bounding box center [299, 233] width 8 height 8
checkbox input "true"
click at [336, 287] on button "check Weiter" at bounding box center [341, 296] width 92 height 24
